Goal: Navigation & Orientation: Find specific page/section

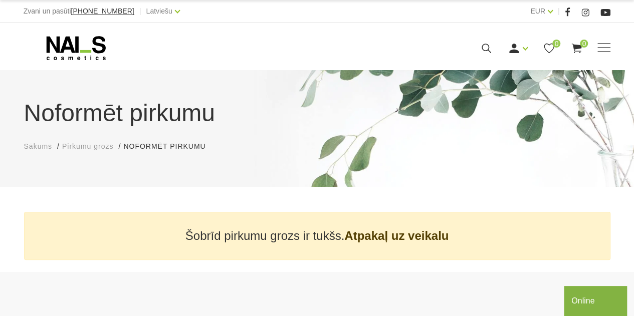
scroll to position [9, 0]
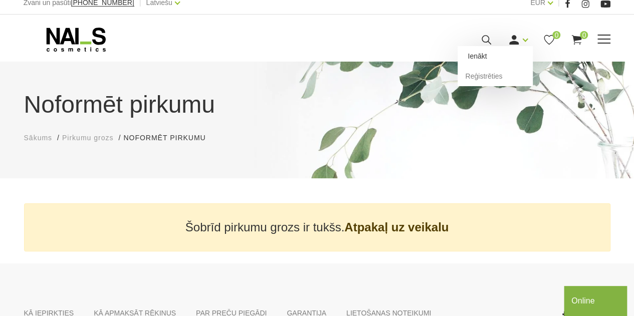
click at [495, 54] on link "Ienākt" at bounding box center [494, 56] width 75 height 20
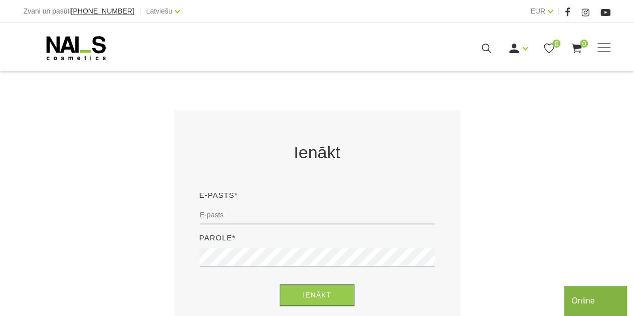
scroll to position [142, 0]
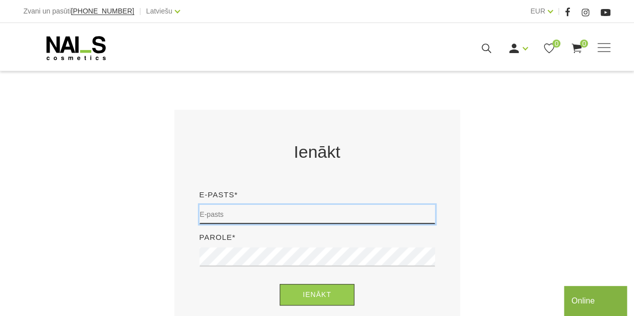
click at [311, 210] on input "email" at bounding box center [316, 214] width 235 height 19
type input "polinagoncarova19@gmail.com"
click at [308, 217] on input "polinagoncarova19@gmail.com" at bounding box center [316, 214] width 235 height 19
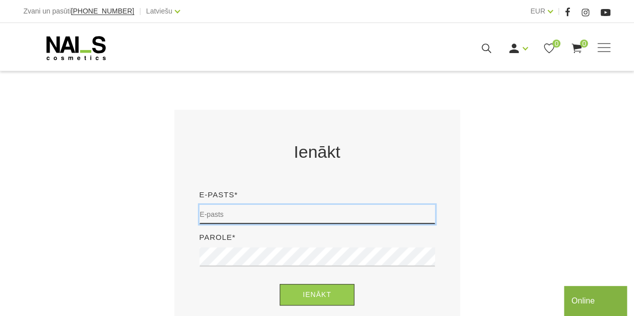
click at [308, 217] on input "email" at bounding box center [316, 214] width 235 height 19
type input "posebilitronchik19@gmail.com"
click at [312, 211] on input "posebilitronchik19@gmail.com" at bounding box center [316, 214] width 235 height 19
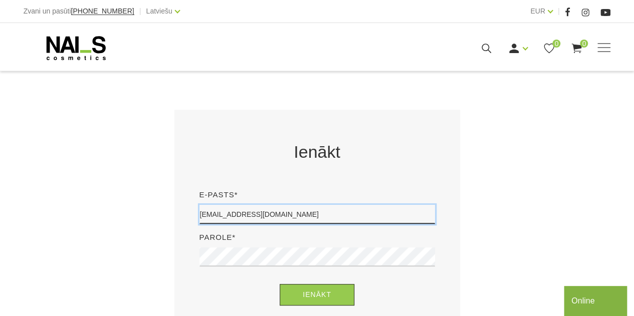
click at [312, 211] on input "posebilitronchik19@gmail.com" at bounding box center [316, 214] width 235 height 19
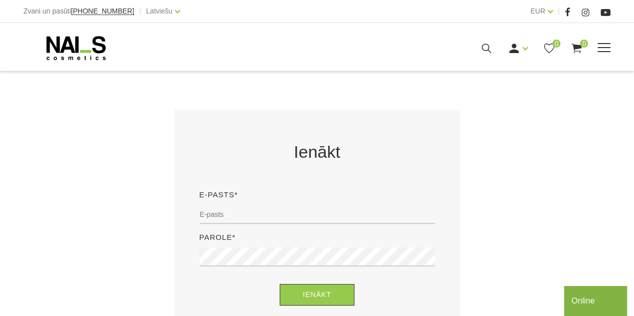
click at [92, 45] on icon at bounding box center [76, 48] width 105 height 25
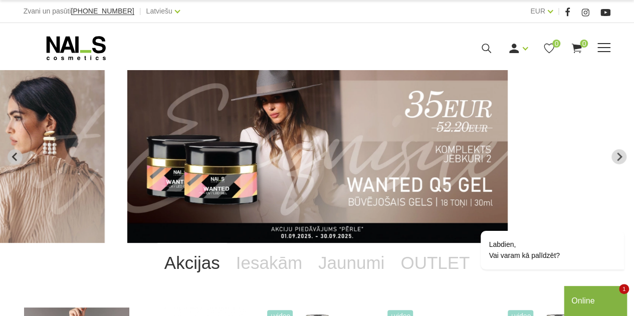
click at [601, 51] on span at bounding box center [603, 48] width 13 height 10
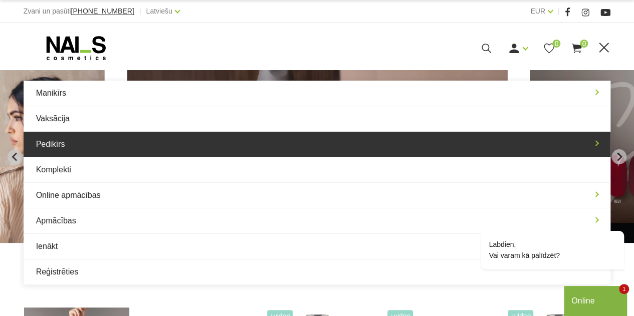
click at [482, 136] on link "Pedikīrs" at bounding box center [317, 144] width 587 height 25
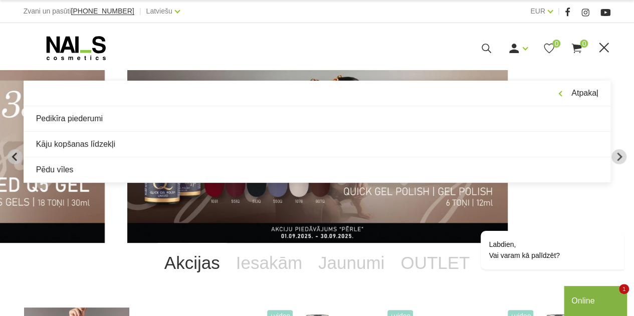
click at [482, 136] on link "Kāju kopšanas līdzekļi" at bounding box center [317, 144] width 587 height 25
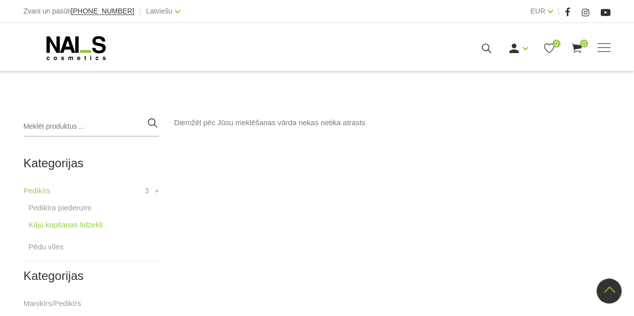
scroll to position [187, 0]
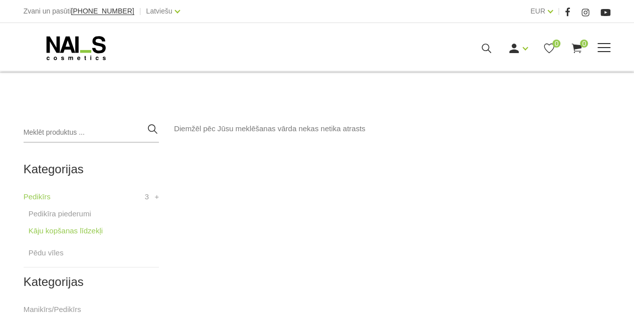
click at [601, 56] on div "Manikīrs Gēllakas Bāzes, topi un praimeri Gēlu sistēmas Dizaina sistēmas Dažādi…" at bounding box center [317, 48] width 587 height 25
click at [607, 44] on span at bounding box center [603, 48] width 13 height 10
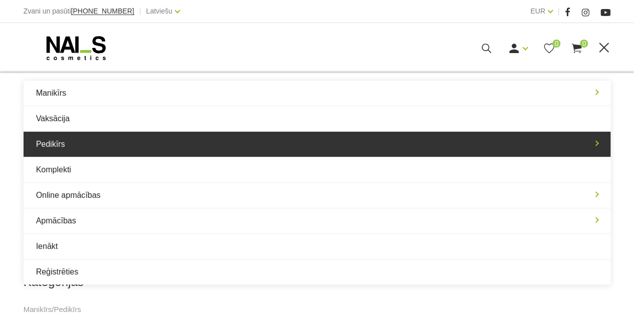
click at [472, 153] on link "Pedikīrs" at bounding box center [317, 144] width 587 height 25
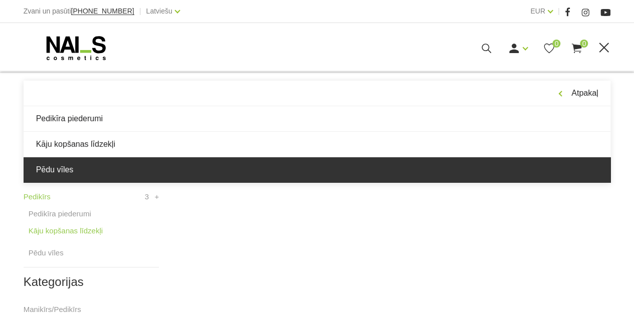
click at [387, 167] on link "Pēdu vīles" at bounding box center [317, 169] width 587 height 25
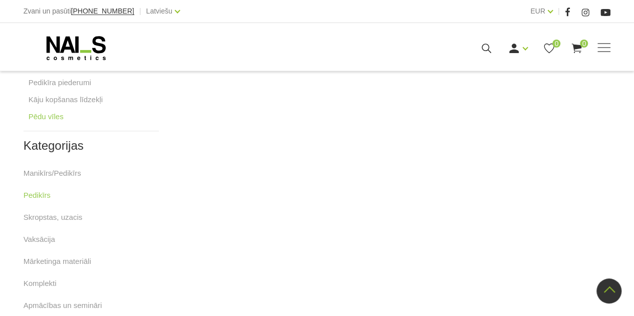
scroll to position [320, 0]
click at [606, 47] on span at bounding box center [603, 47] width 13 height 1
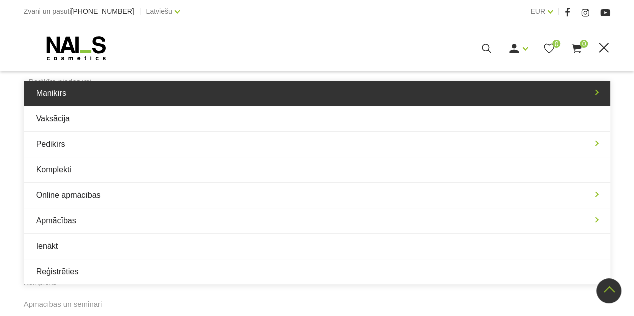
click at [560, 88] on link "Manikīrs" at bounding box center [317, 93] width 587 height 25
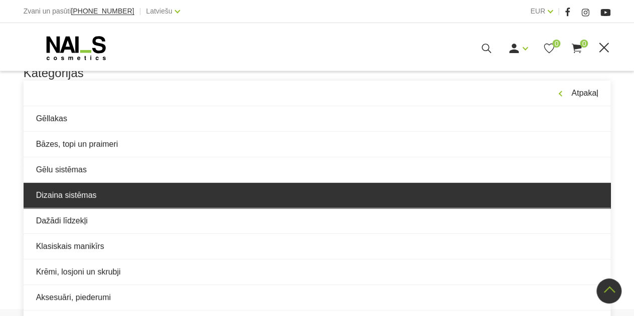
scroll to position [395, 0]
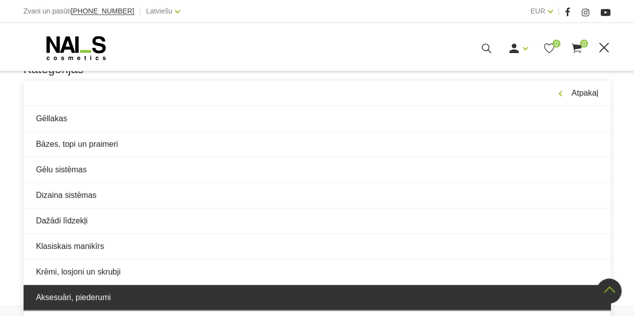
click at [381, 297] on link "Aksesuāri, piederumi" at bounding box center [317, 297] width 587 height 25
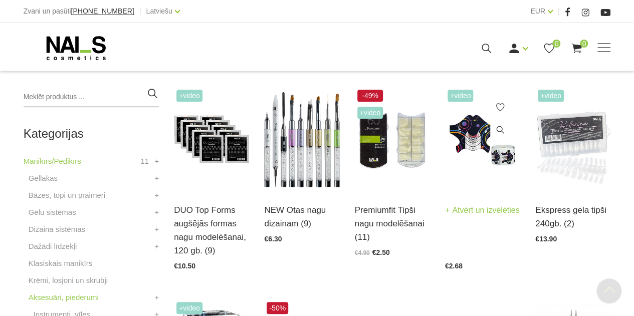
scroll to position [226, 0]
